Goal: Transaction & Acquisition: Purchase product/service

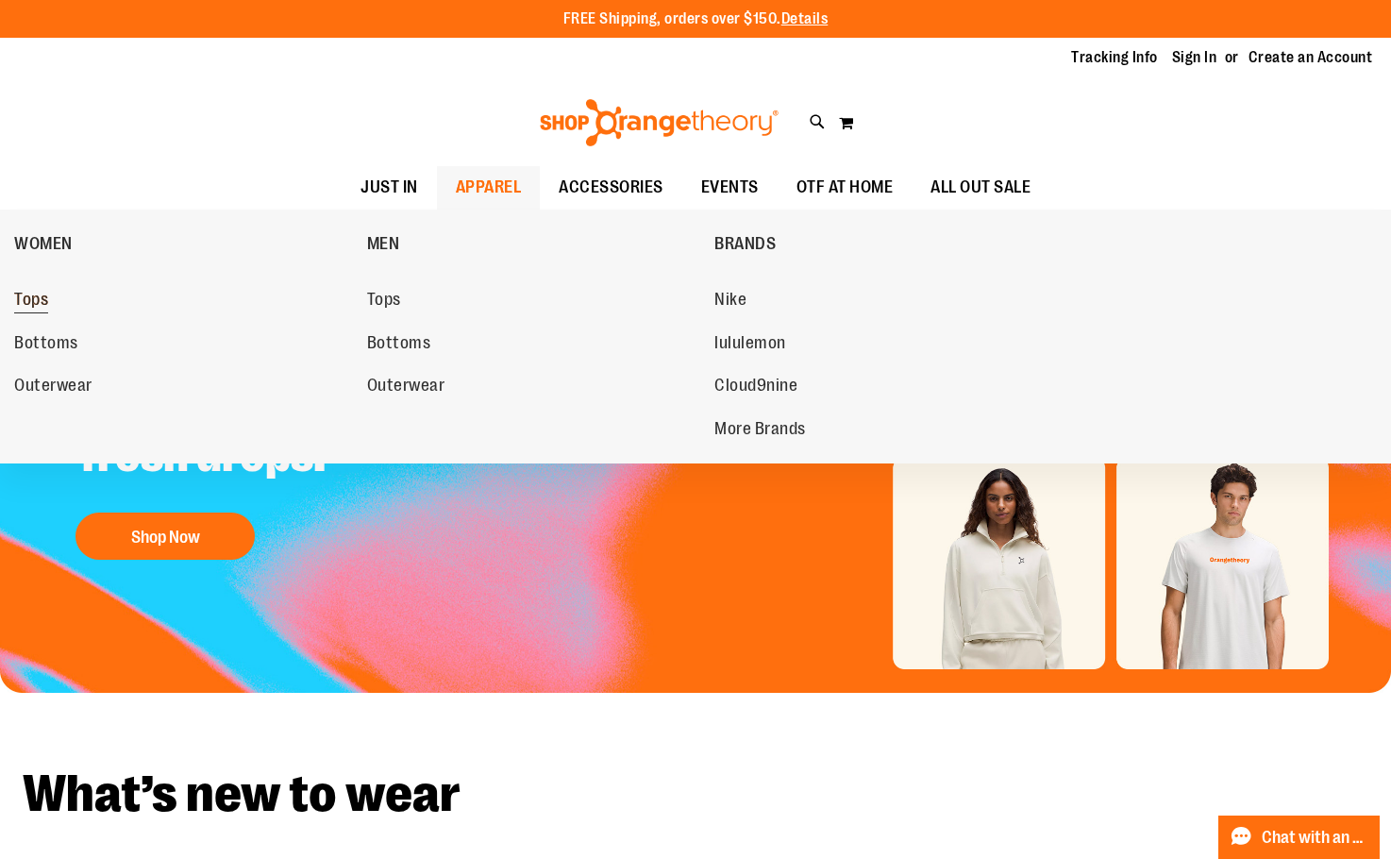
type input "**********"
click at [25, 295] on span "Tops" at bounding box center [31, 302] width 34 height 24
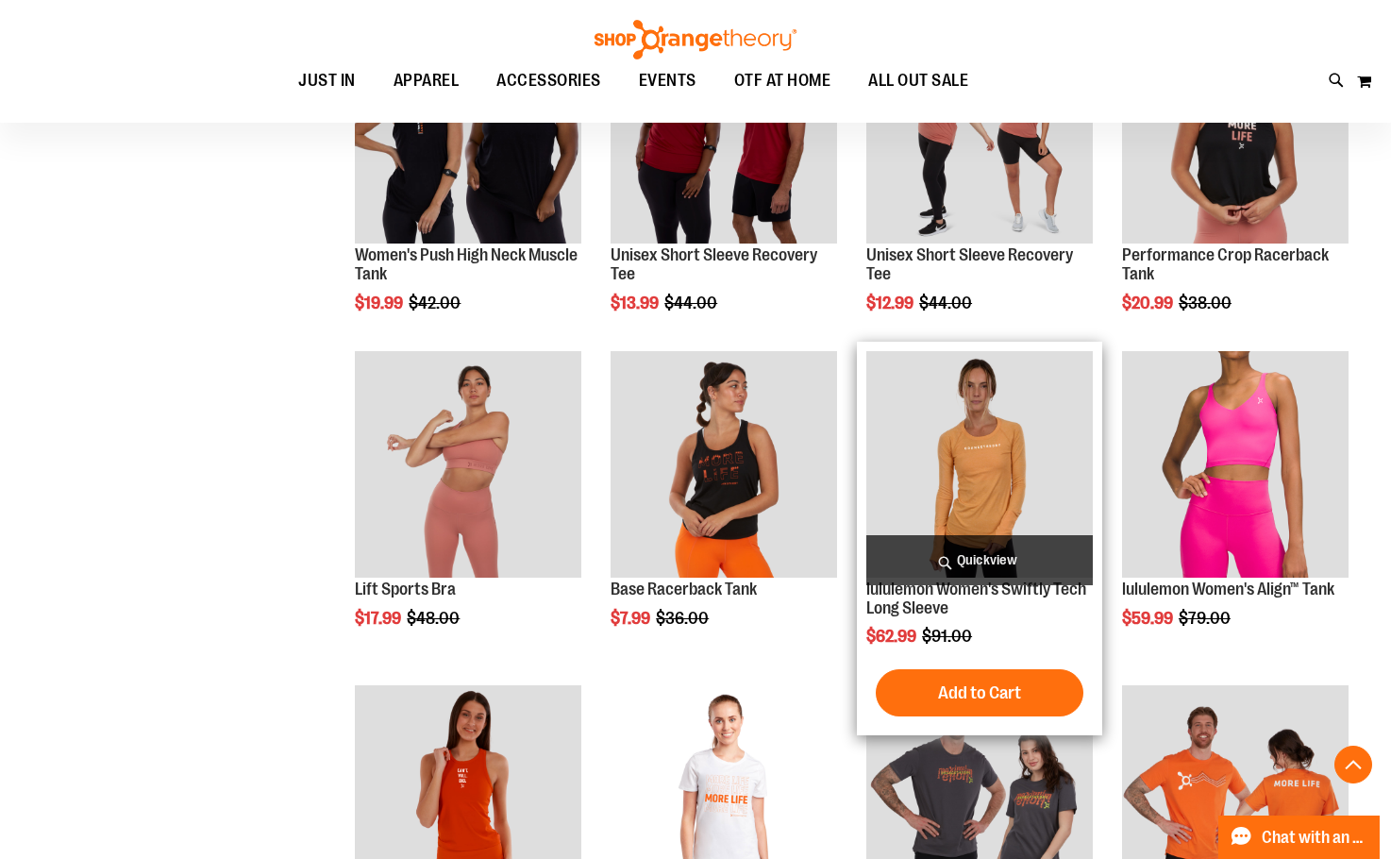
scroll to position [1037, 0]
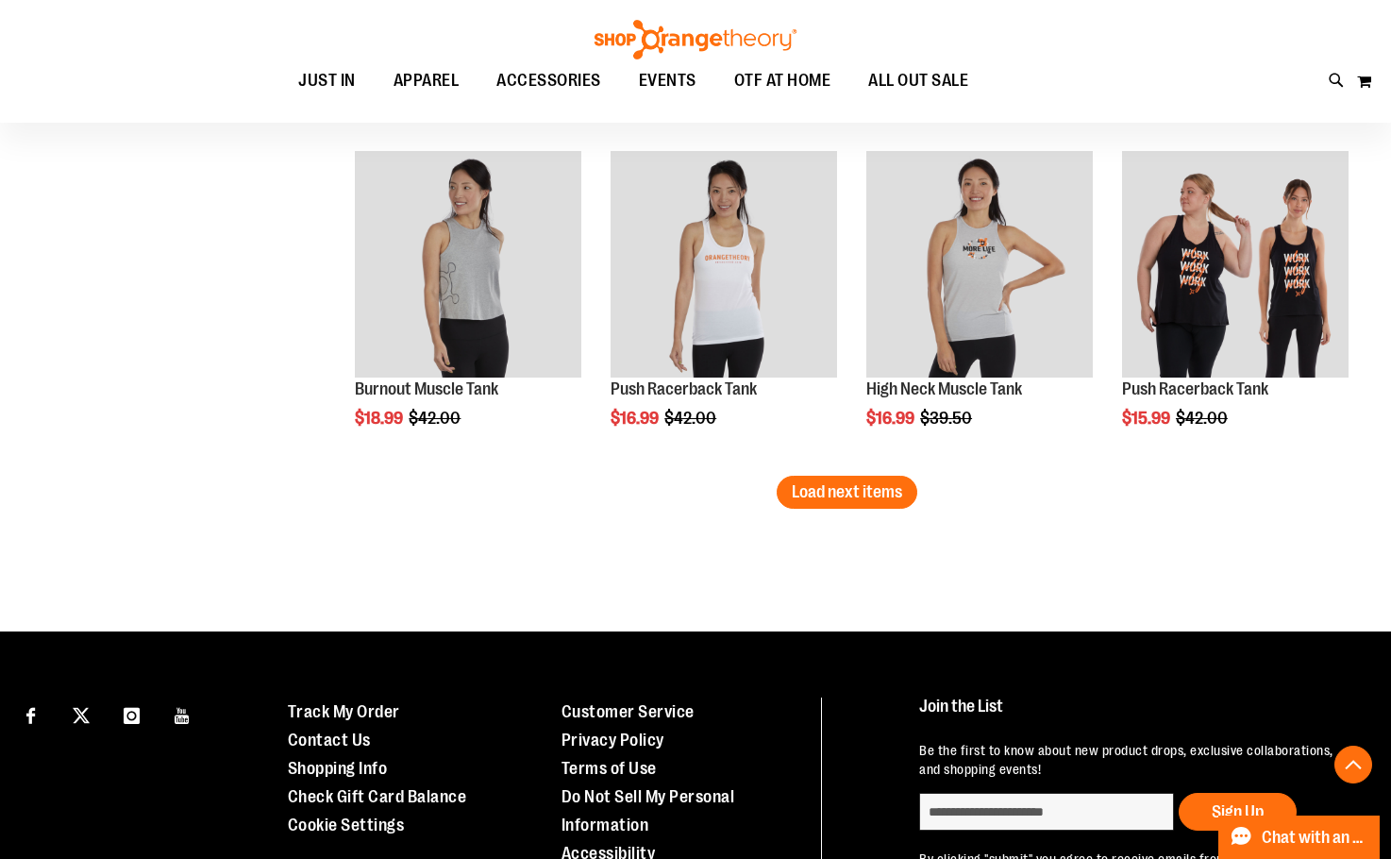
scroll to position [2925, 0]
